Goal: Book appointment/travel/reservation

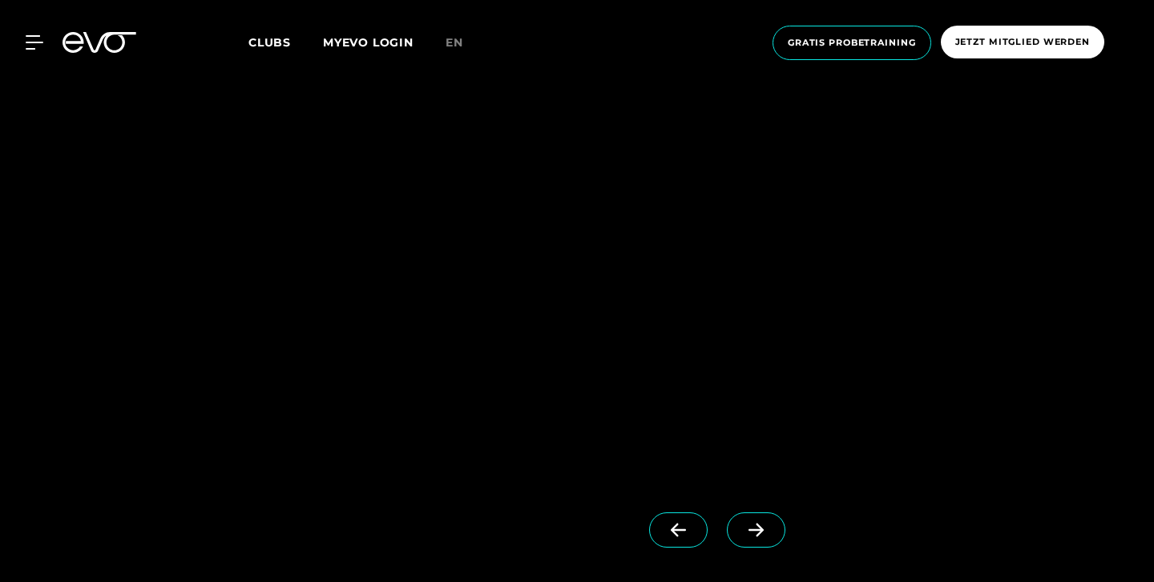
scroll to position [1495, 0]
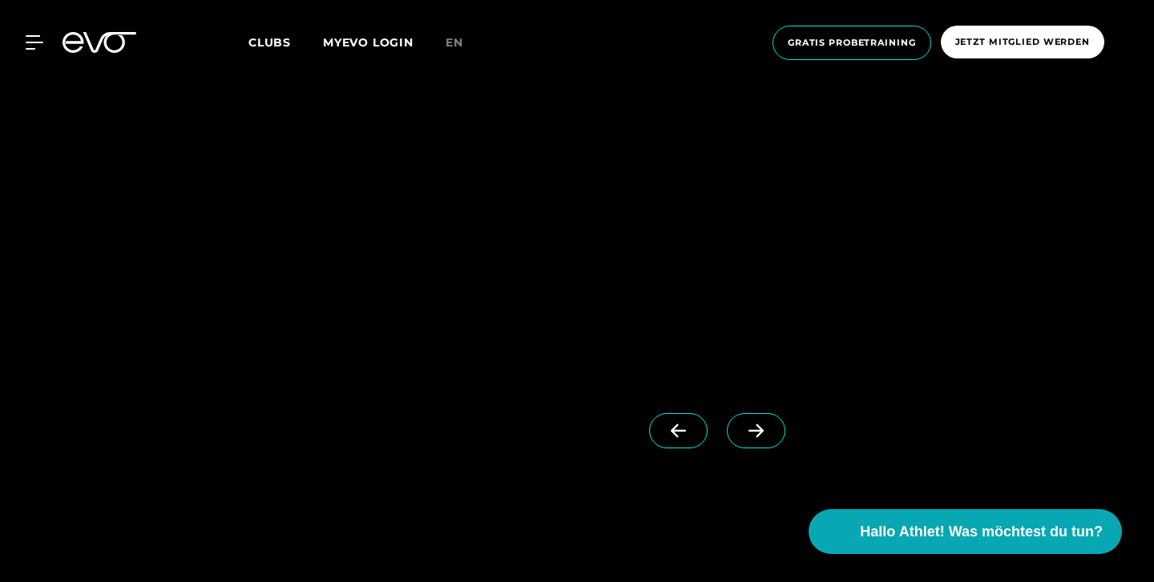
click at [743, 445] on span at bounding box center [756, 430] width 58 height 35
click at [744, 441] on span at bounding box center [756, 430] width 58 height 35
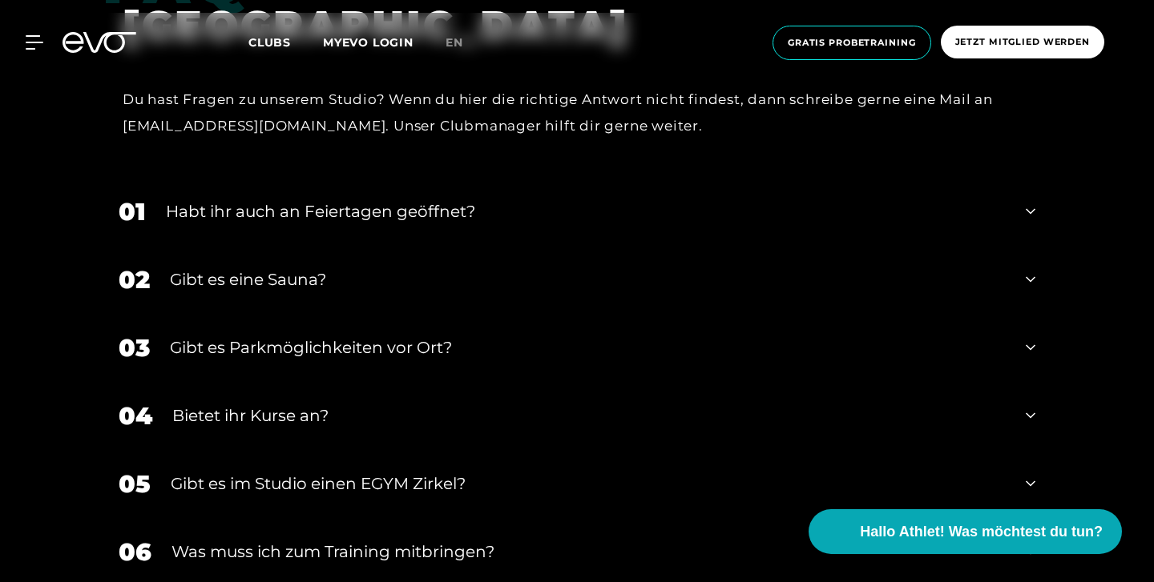
scroll to position [5128, 0]
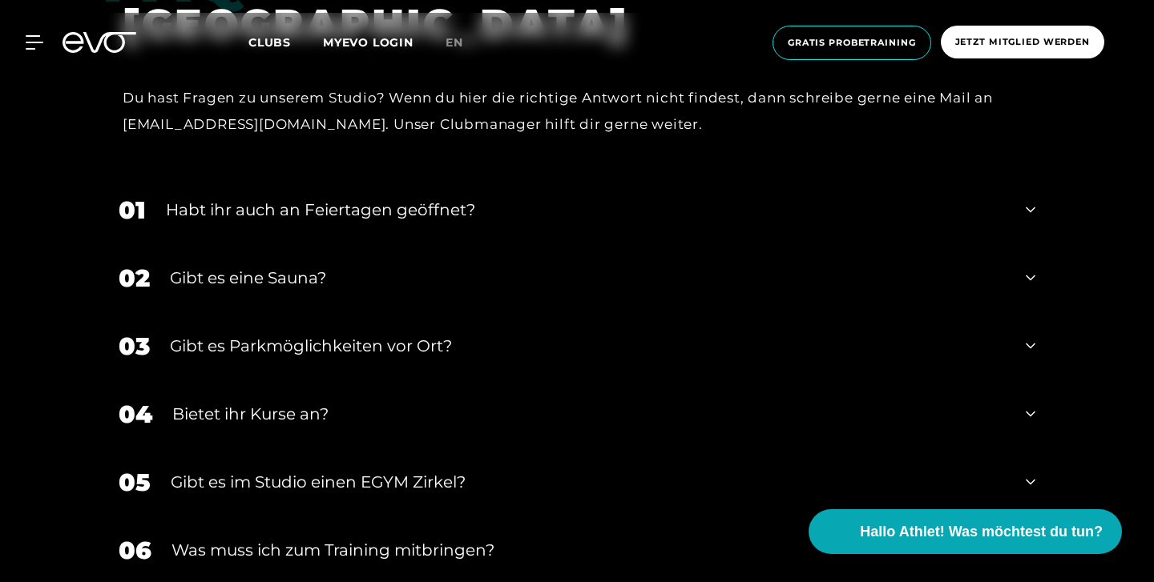
click at [751, 406] on div "04 Bietet ihr [DEMOGRAPHIC_DATA]?" at bounding box center [577, 415] width 948 height 68
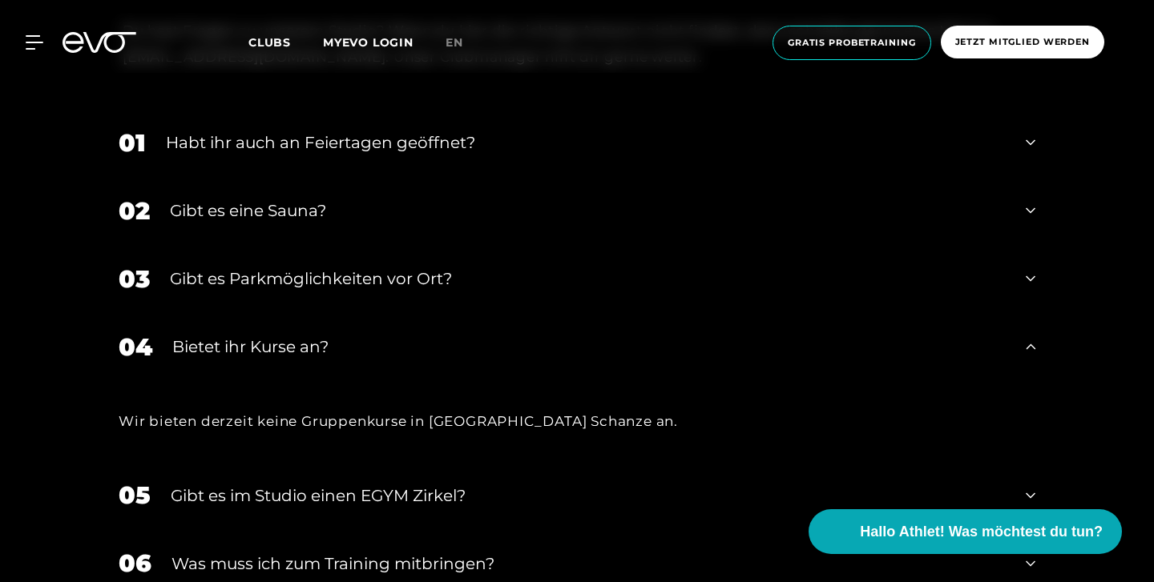
scroll to position [5246, 0]
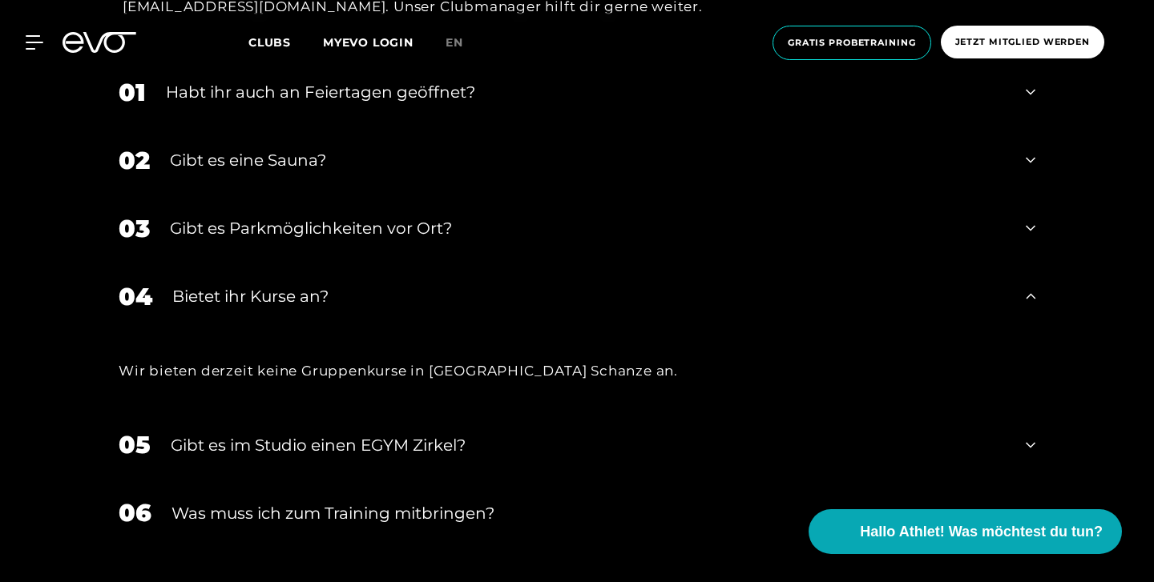
click at [690, 433] on div "Gibt es im Studio einen EGYM Zirkel?" at bounding box center [588, 445] width 835 height 24
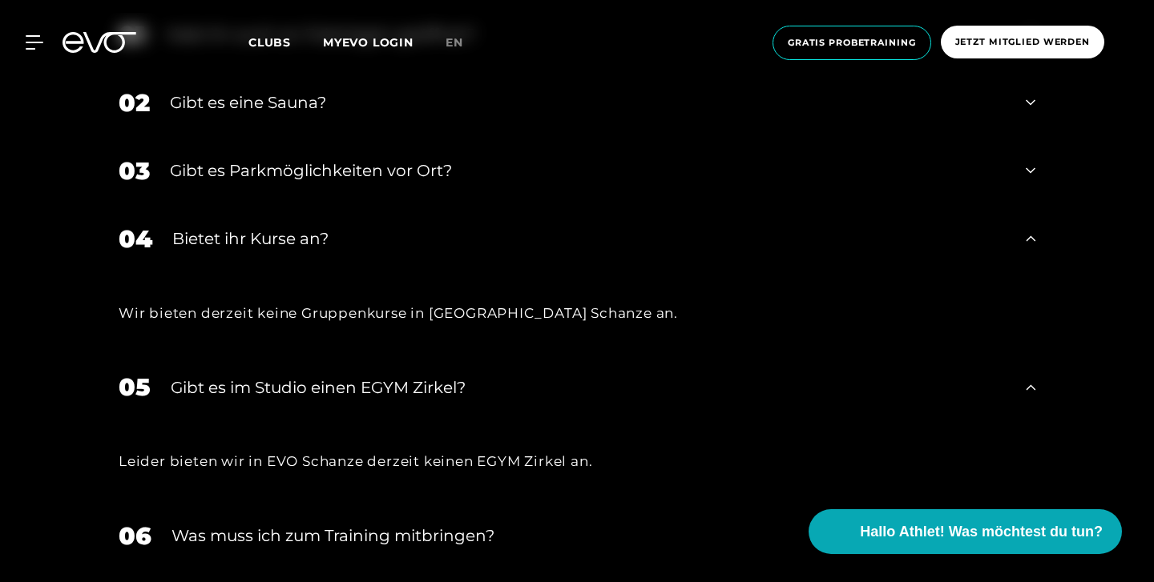
scroll to position [5475, 0]
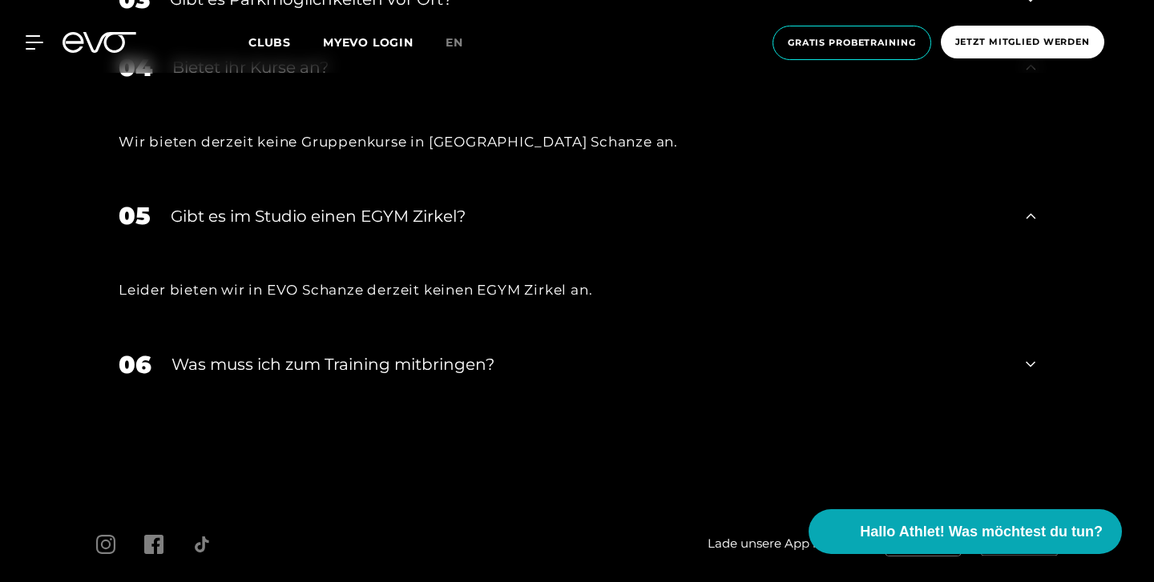
click at [704, 352] on div "Was muss ich zum Training mitbringen?" at bounding box center [588, 364] width 834 height 24
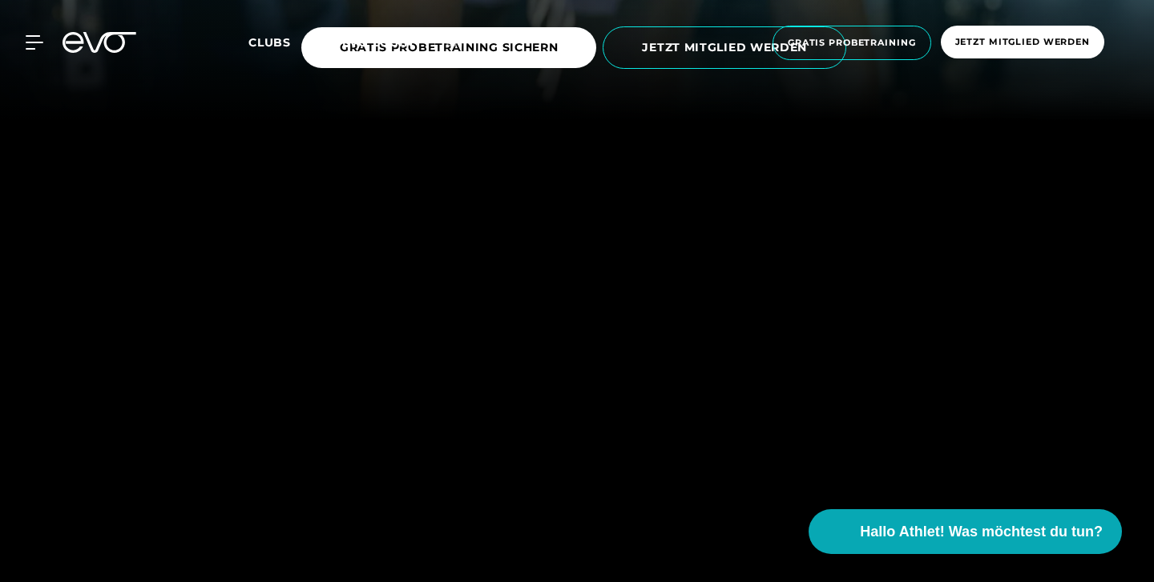
scroll to position [0, 0]
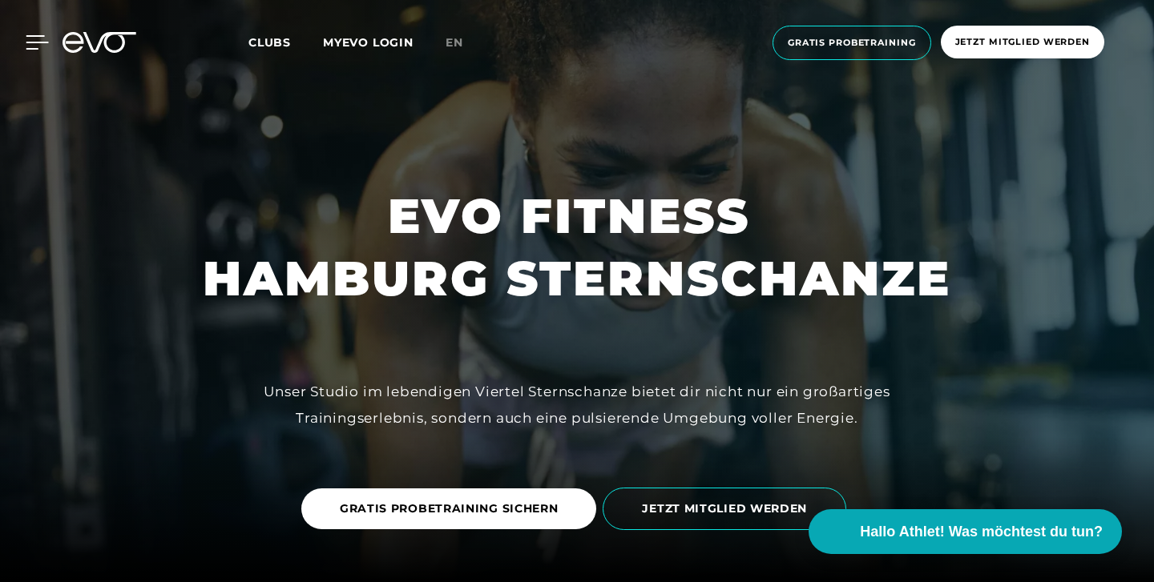
click at [26, 44] on div at bounding box center [25, 42] width 48 height 14
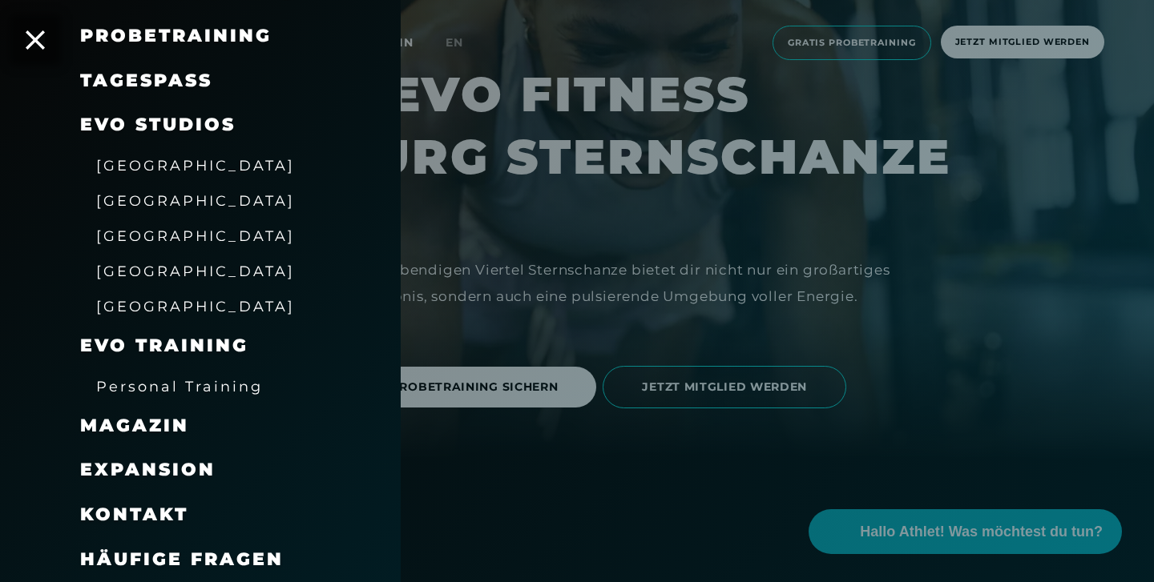
scroll to position [139, 0]
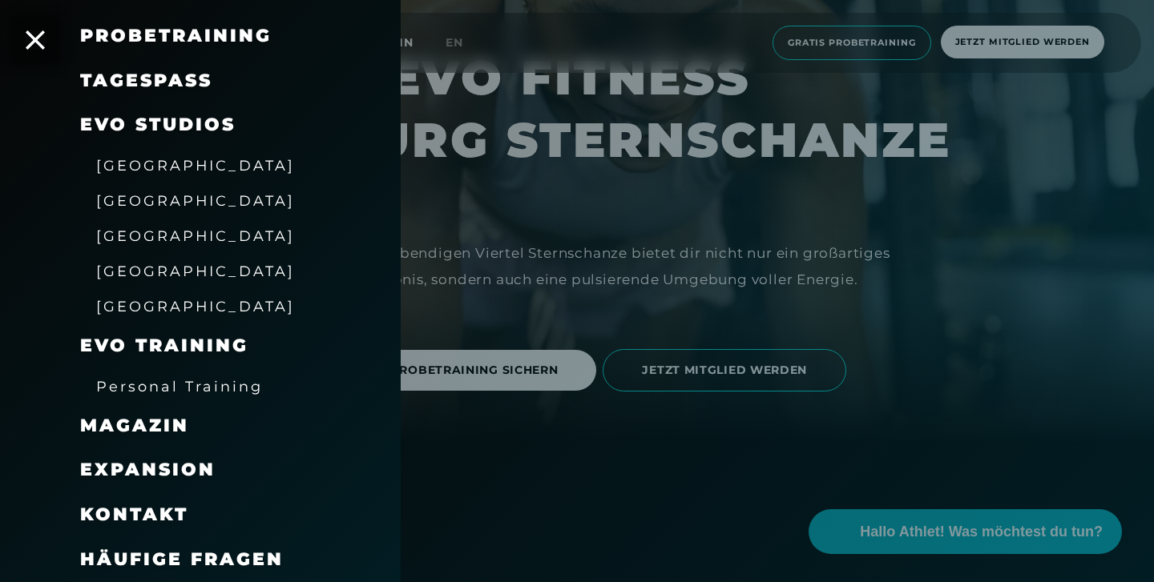
click at [167, 543] on div "Häufige Fragen" at bounding box center [220, 560] width 280 height 45
click at [167, 556] on span "Häufige Fragen" at bounding box center [181, 560] width 203 height 22
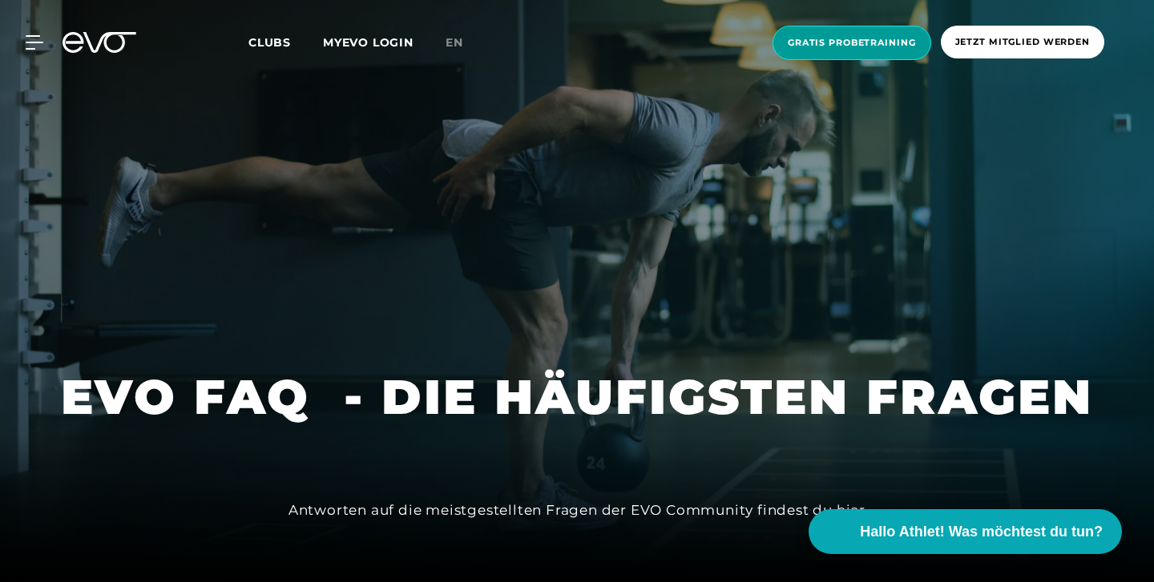
click at [841, 54] on span "Gratis Probetraining" at bounding box center [851, 43] width 159 height 34
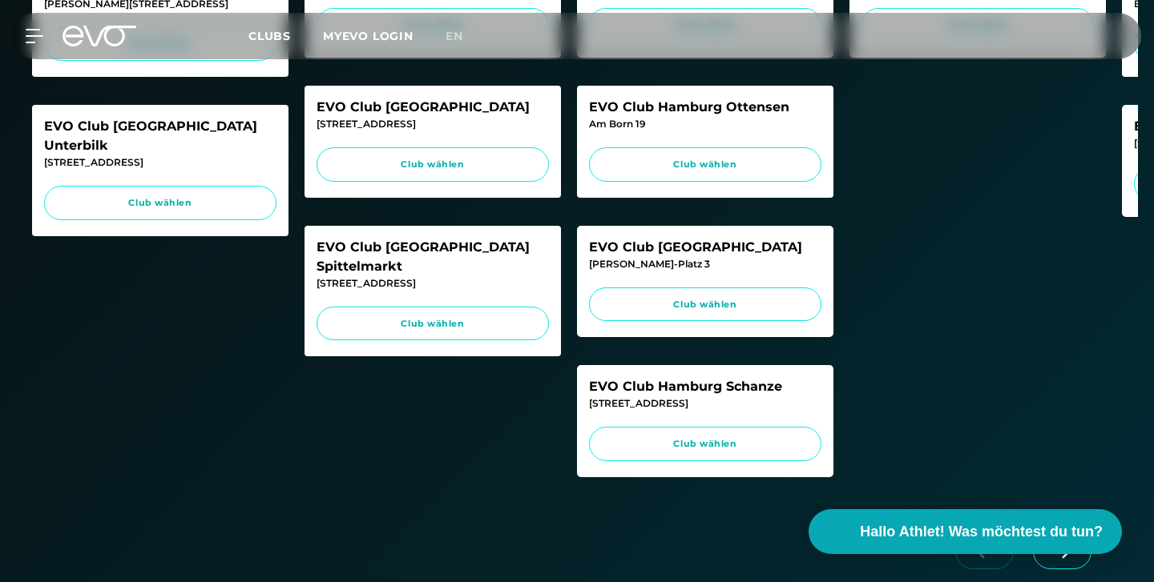
scroll to position [707, 0]
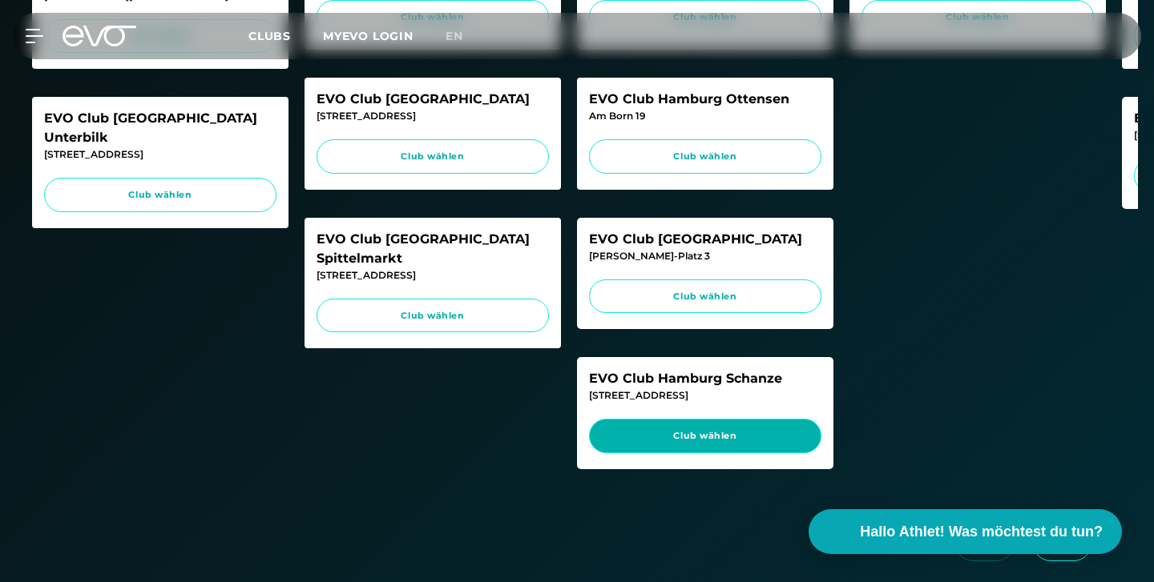
click at [683, 443] on span "Club wählen" at bounding box center [705, 436] width 202 height 14
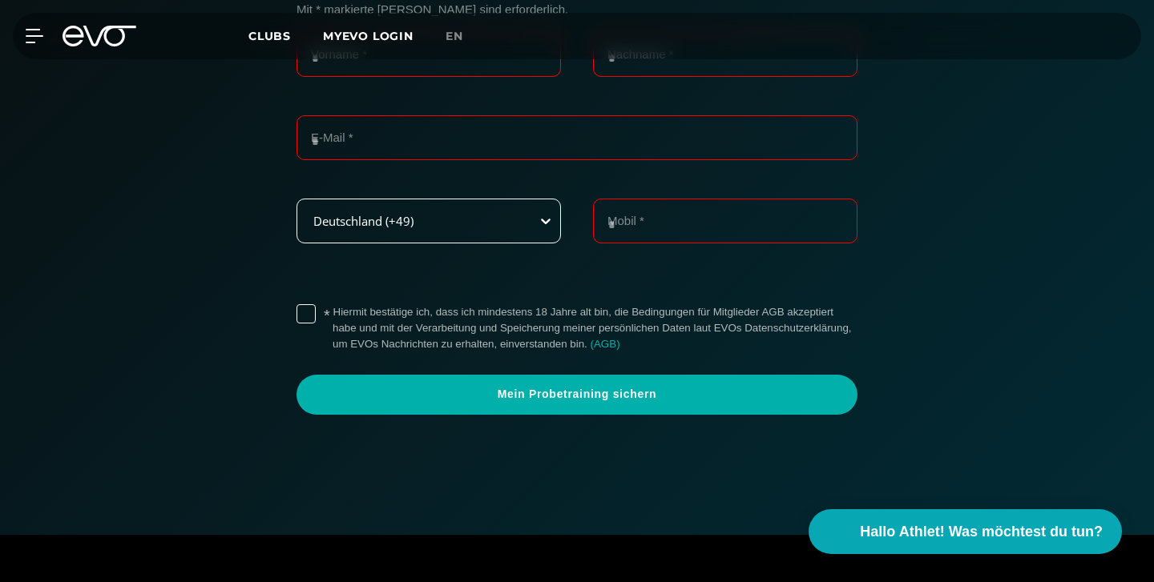
scroll to position [368, 0]
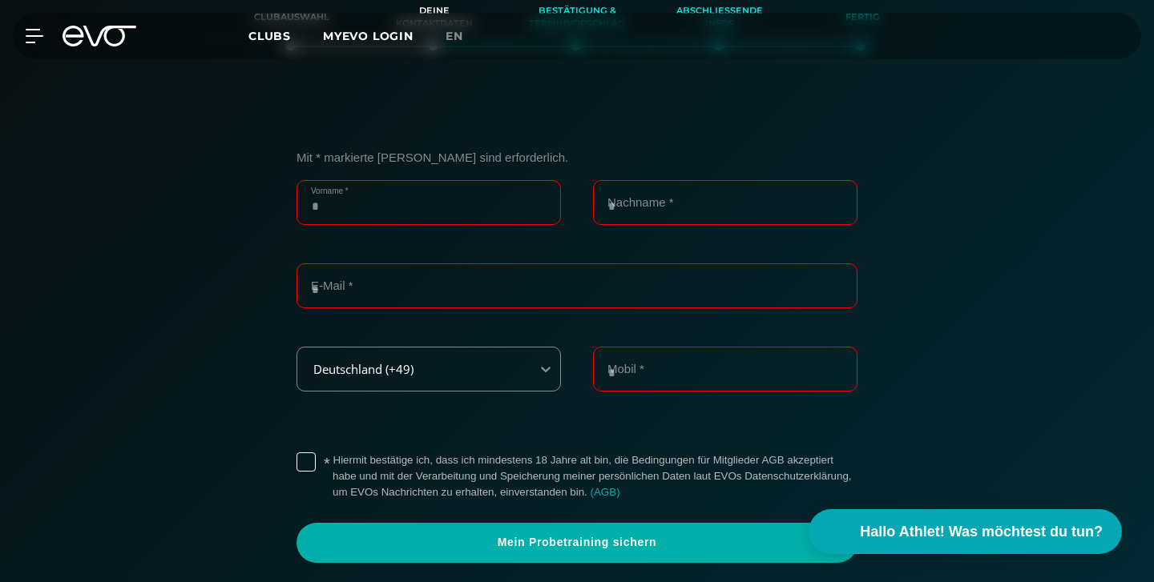
click at [500, 201] on input "Vorname *" at bounding box center [428, 202] width 264 height 45
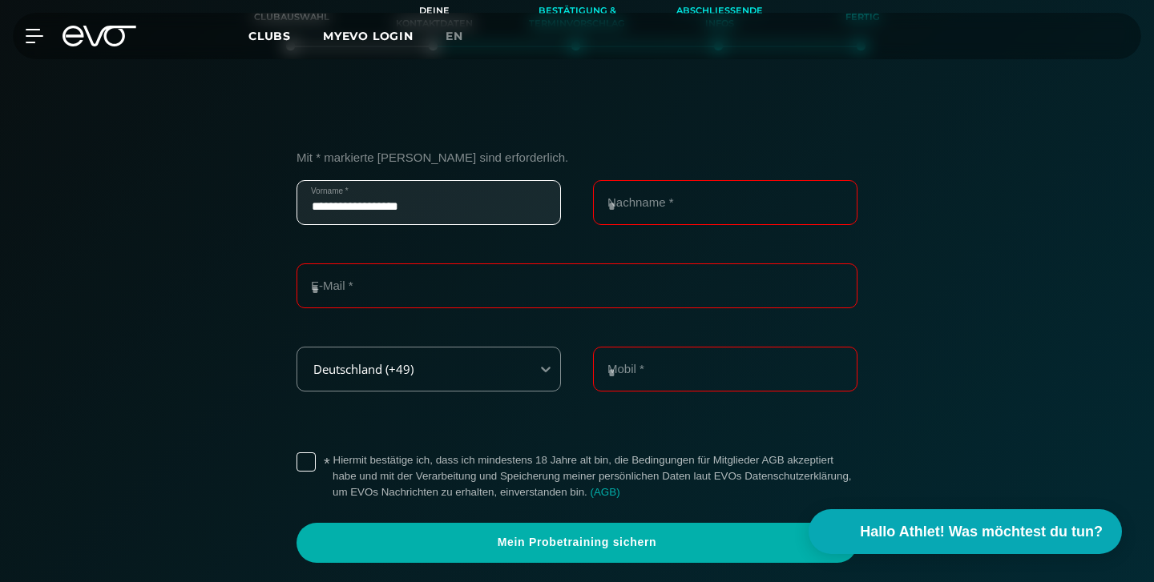
click at [416, 210] on input "**********" at bounding box center [428, 202] width 264 height 45
type input "********"
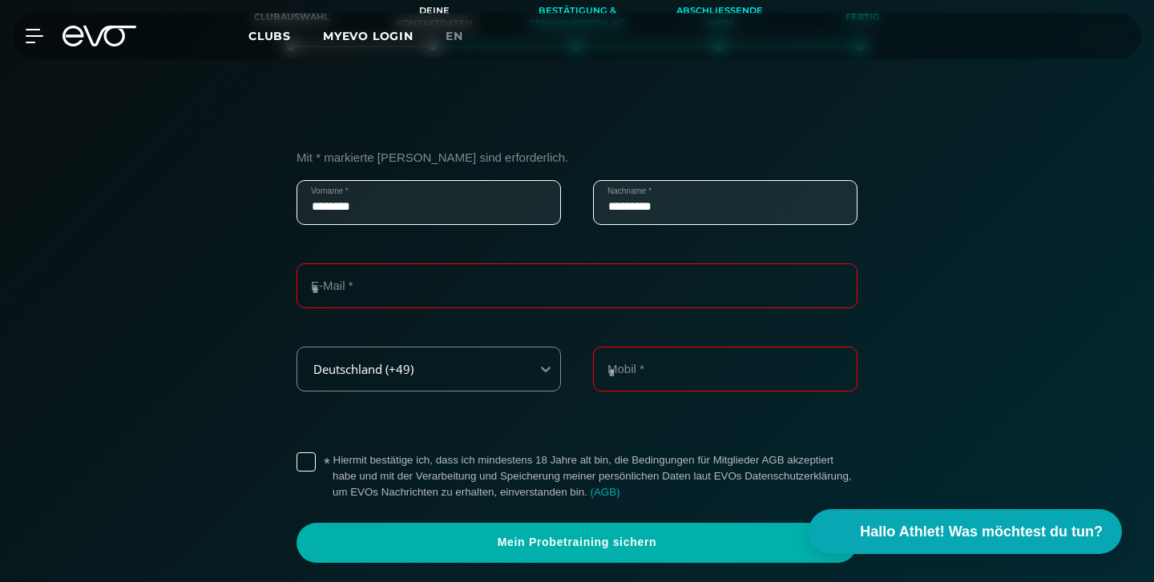
type input "*********"
